Goal: Find specific page/section: Find specific page/section

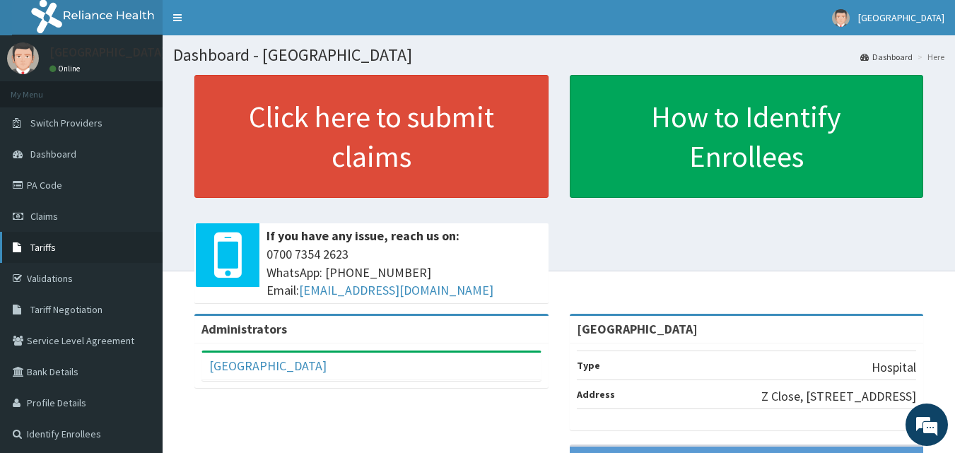
click at [66, 256] on link "Tariffs" at bounding box center [81, 247] width 163 height 31
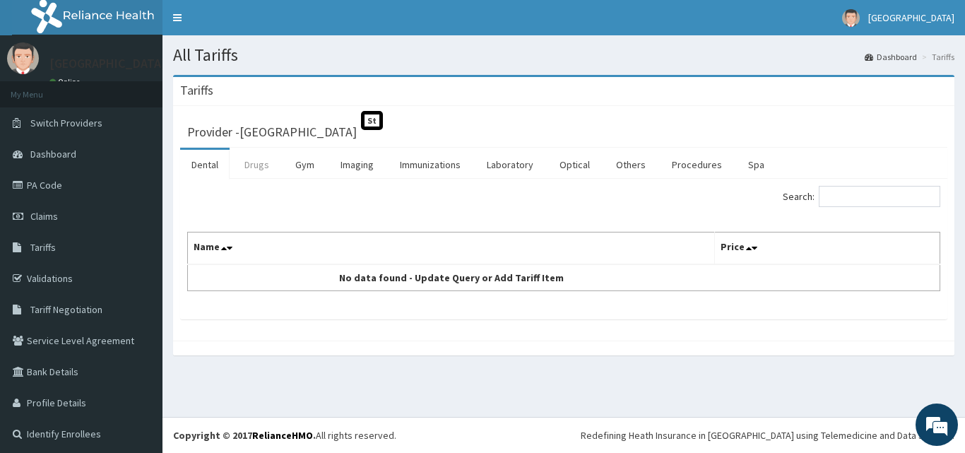
click at [247, 169] on link "Drugs" at bounding box center [256, 165] width 47 height 30
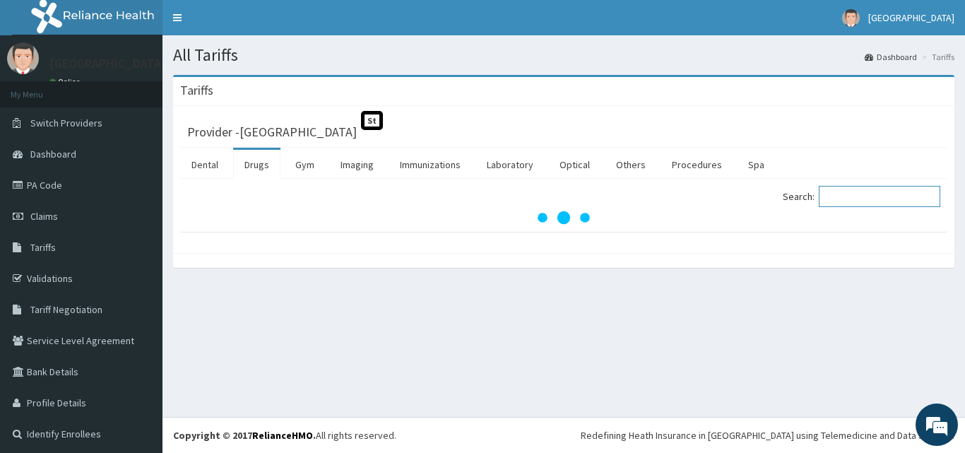
click at [854, 196] on input "Search:" at bounding box center [880, 196] width 122 height 21
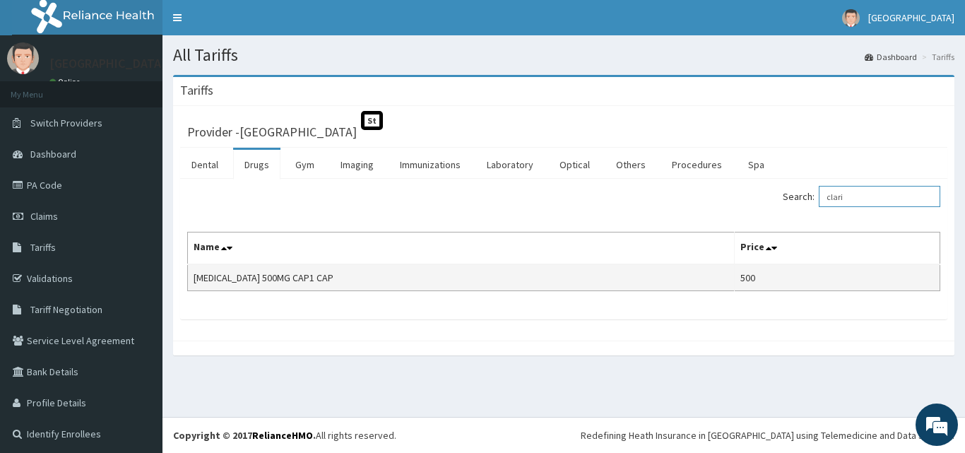
scroll to position [4, 0]
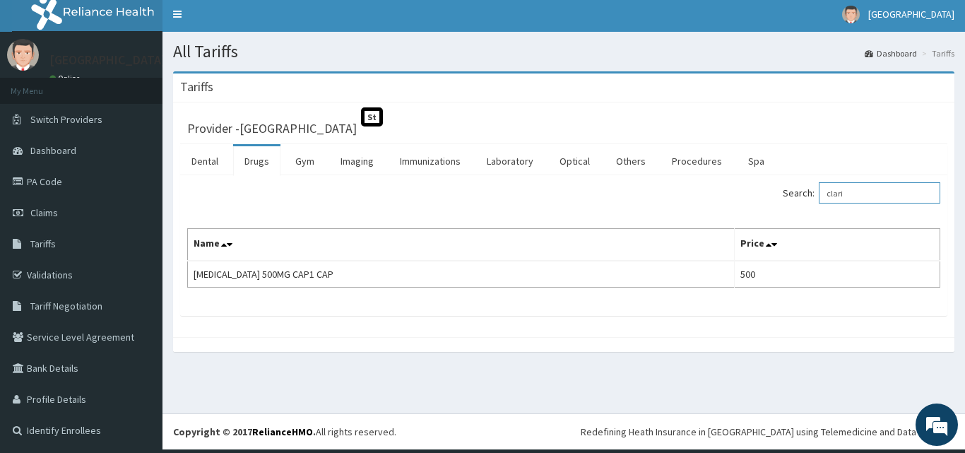
type input "clari"
